Goal: Information Seeking & Learning: Learn about a topic

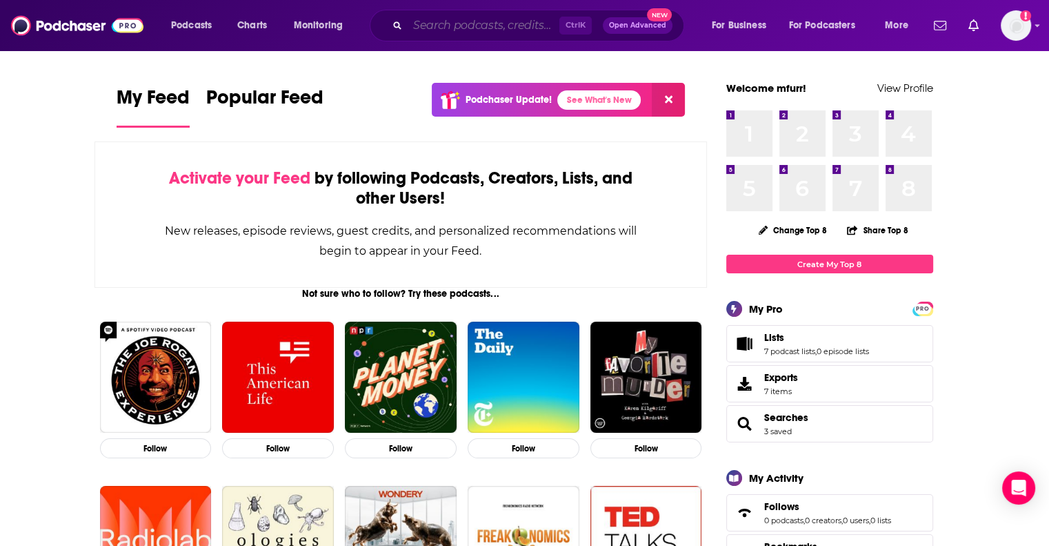
click at [499, 32] on input "Search podcasts, credits, & more..." at bounding box center [484, 25] width 152 height 22
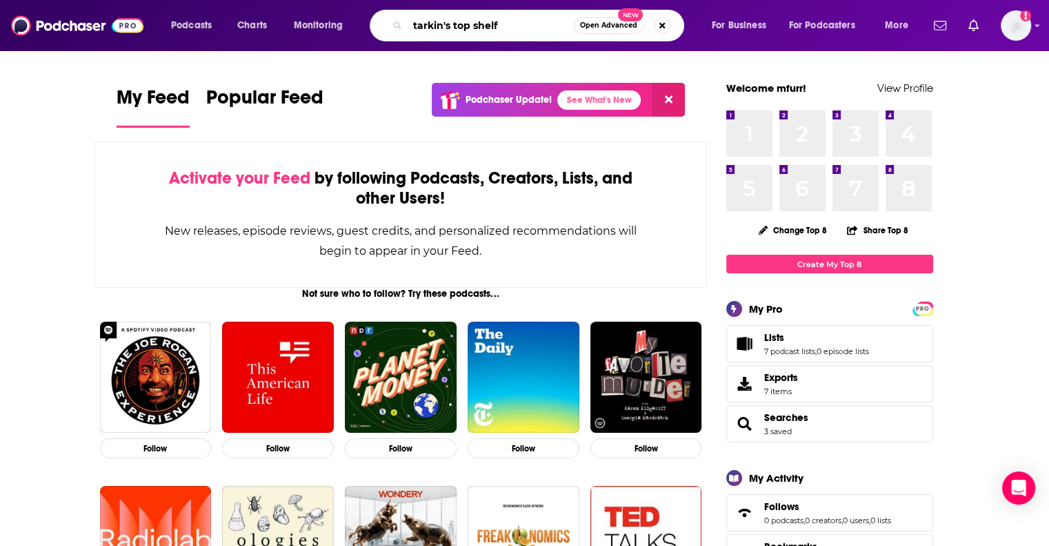
type input "tarkin's top shelf"
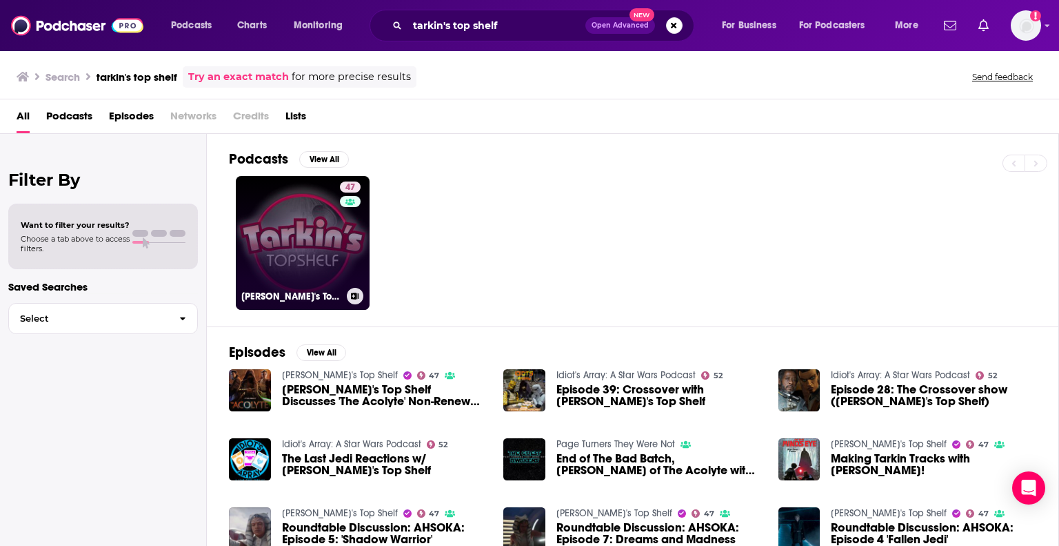
click at [285, 268] on link "47 [PERSON_NAME]'s Top Shelf" at bounding box center [303, 243] width 134 height 134
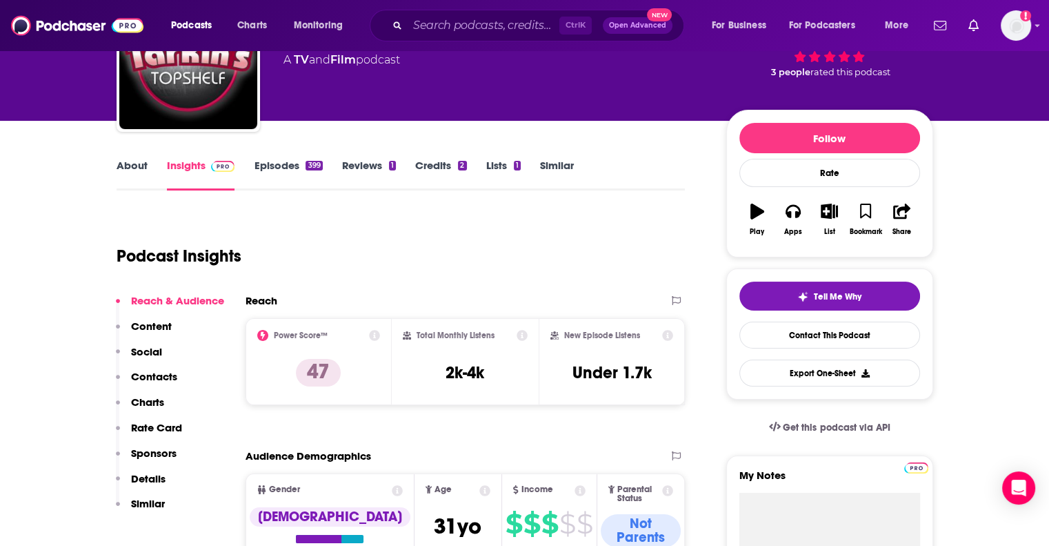
scroll to position [138, 0]
